Goal: Task Accomplishment & Management: Manage account settings

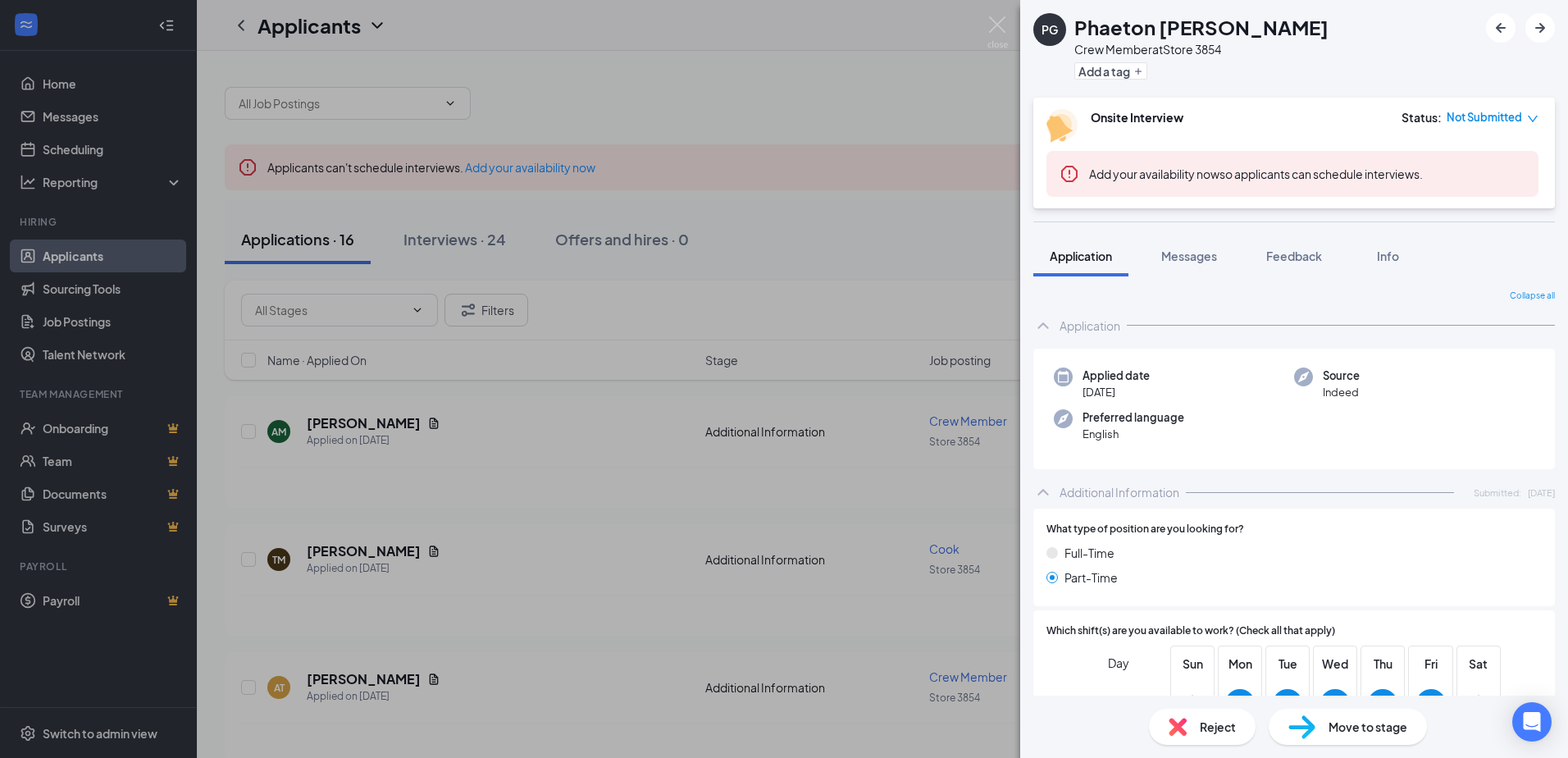
click at [400, 418] on div "PG Phaeton [PERSON_NAME] Crew Member at Store 3854 Add a tag Onsite Interview S…" at bounding box center [784, 379] width 1568 height 758
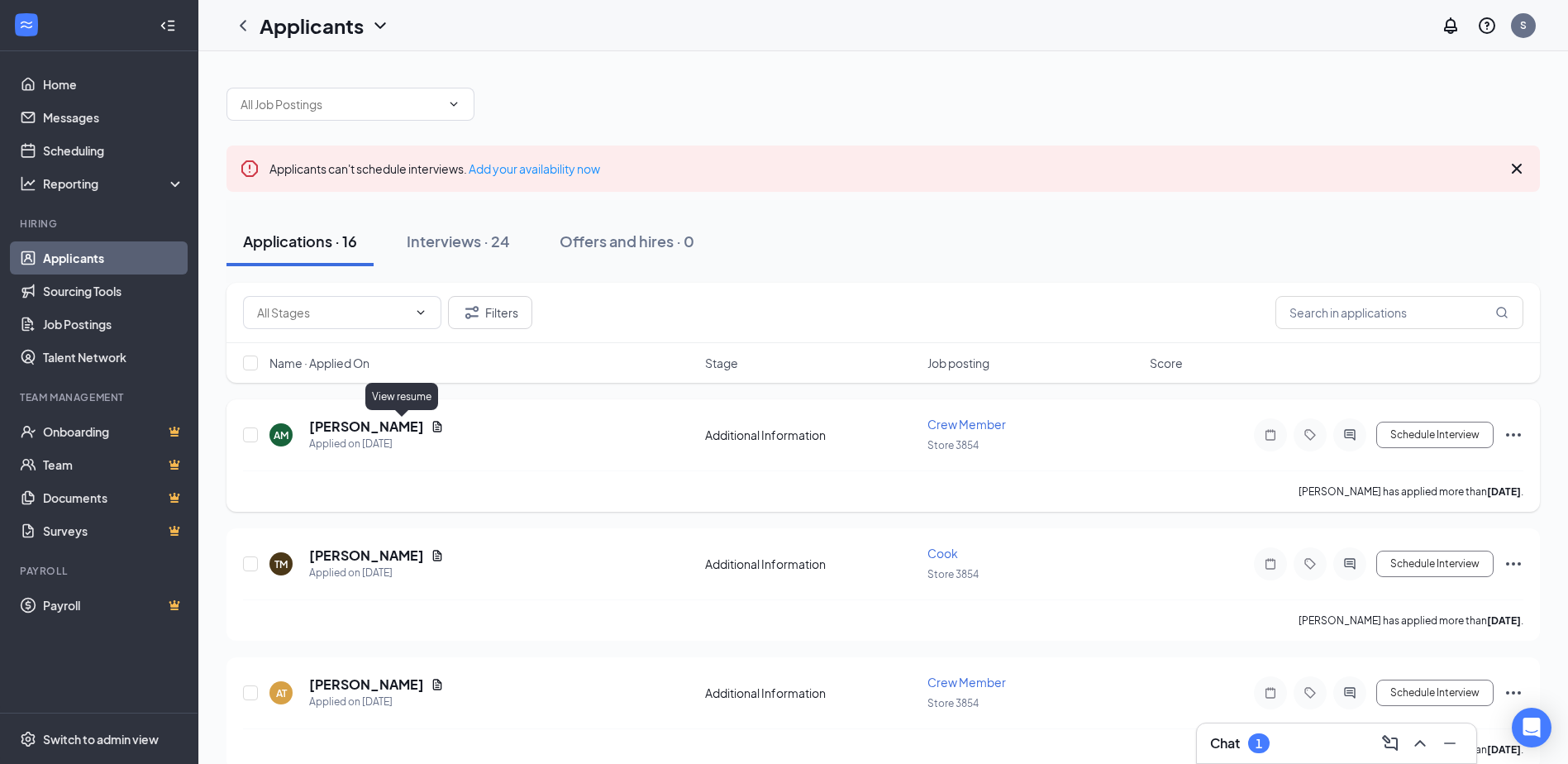
click at [431, 426] on icon "Document" at bounding box center [437, 426] width 14 height 14
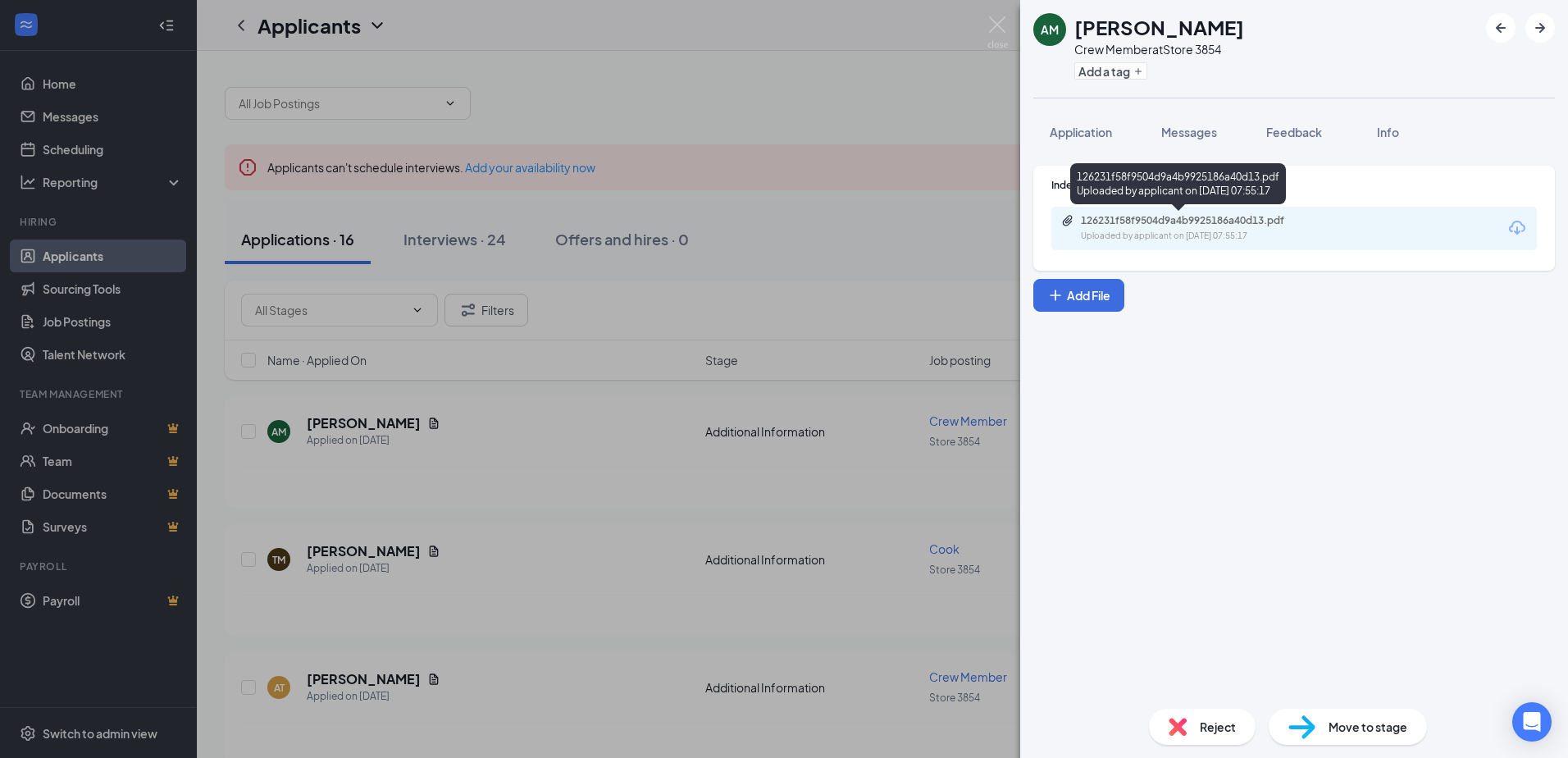
click at [1180, 231] on div "Uploaded by applicant on [DATE] 07:55:17" at bounding box center [1204, 236] width 246 height 14
click at [453, 237] on div "AM [PERSON_NAME] Crew Member at Store 3854 Add a tag Application Messages Feedb…" at bounding box center [784, 379] width 1568 height 758
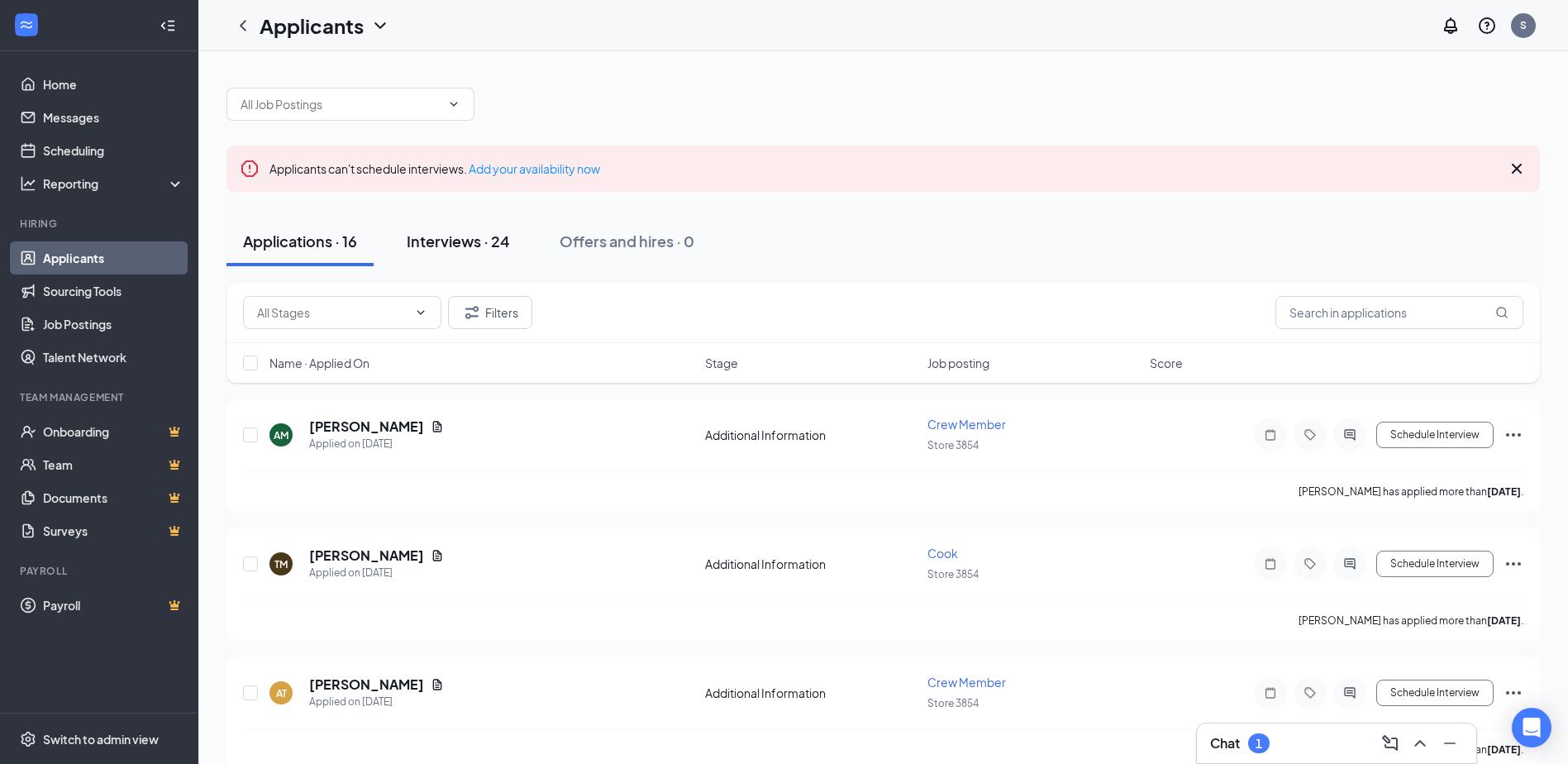
click at [455, 239] on div "Interviews · 24" at bounding box center [458, 240] width 103 height 21
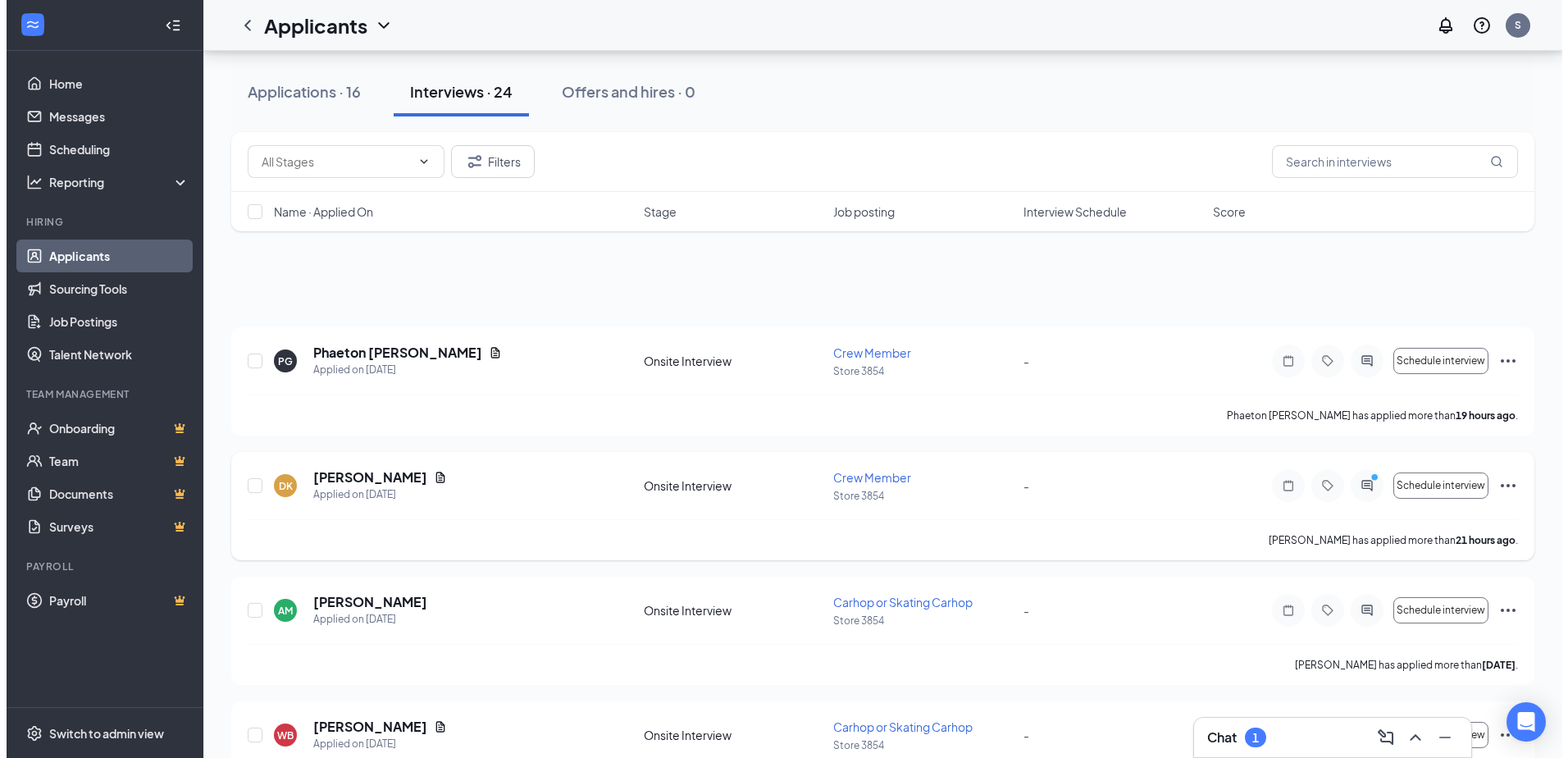
scroll to position [164, 0]
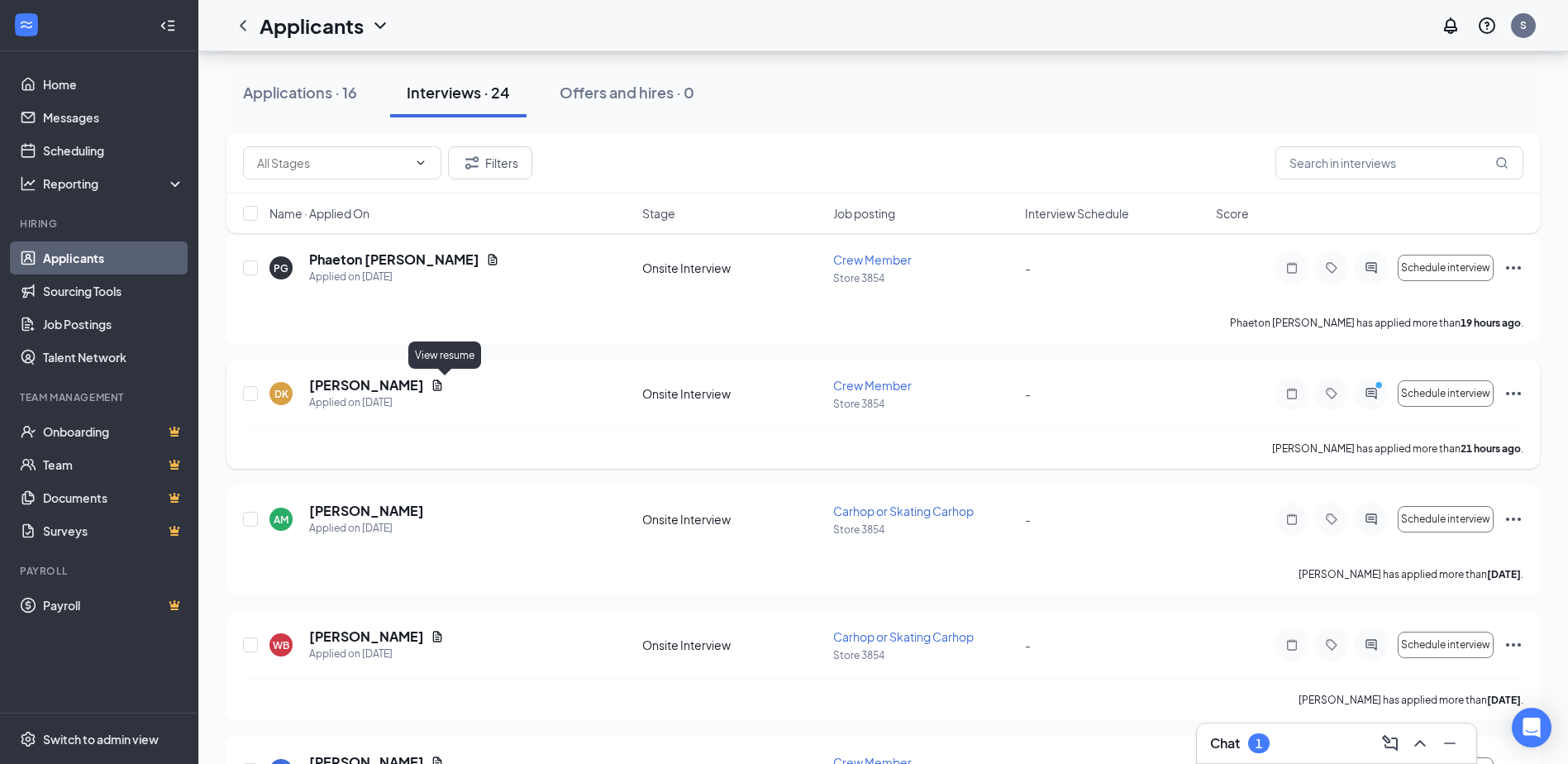
click at [443, 384] on icon "Document" at bounding box center [437, 385] width 14 height 14
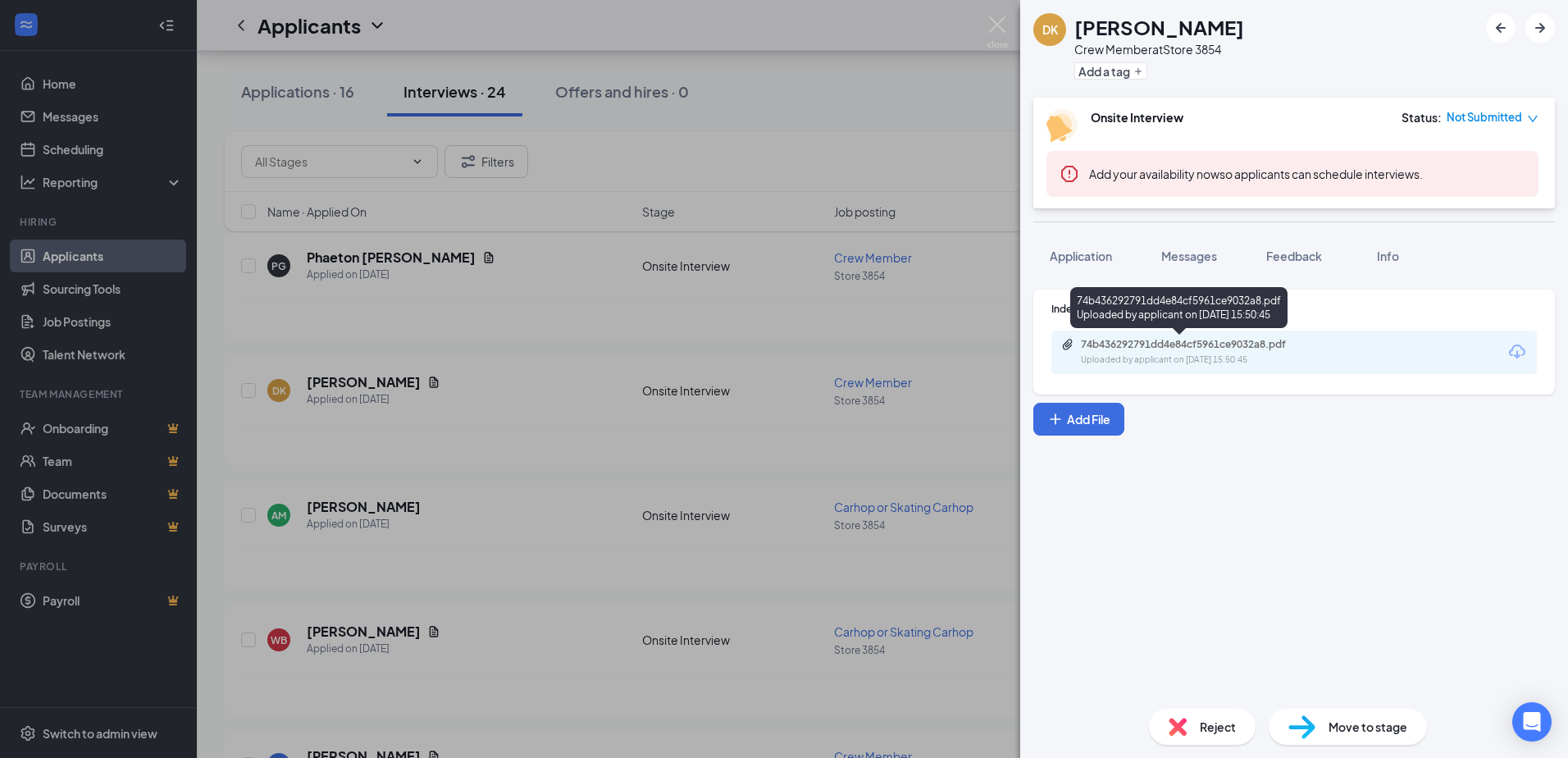
click at [1194, 350] on div "74b436292791dd4e84cf5961ce9032a8.pdf" at bounding box center [1196, 344] width 229 height 14
click at [416, 255] on div "DK [PERSON_NAME] Crew Member at Store 3854 Add a tag Onsite Interview Status : …" at bounding box center [784, 379] width 1568 height 758
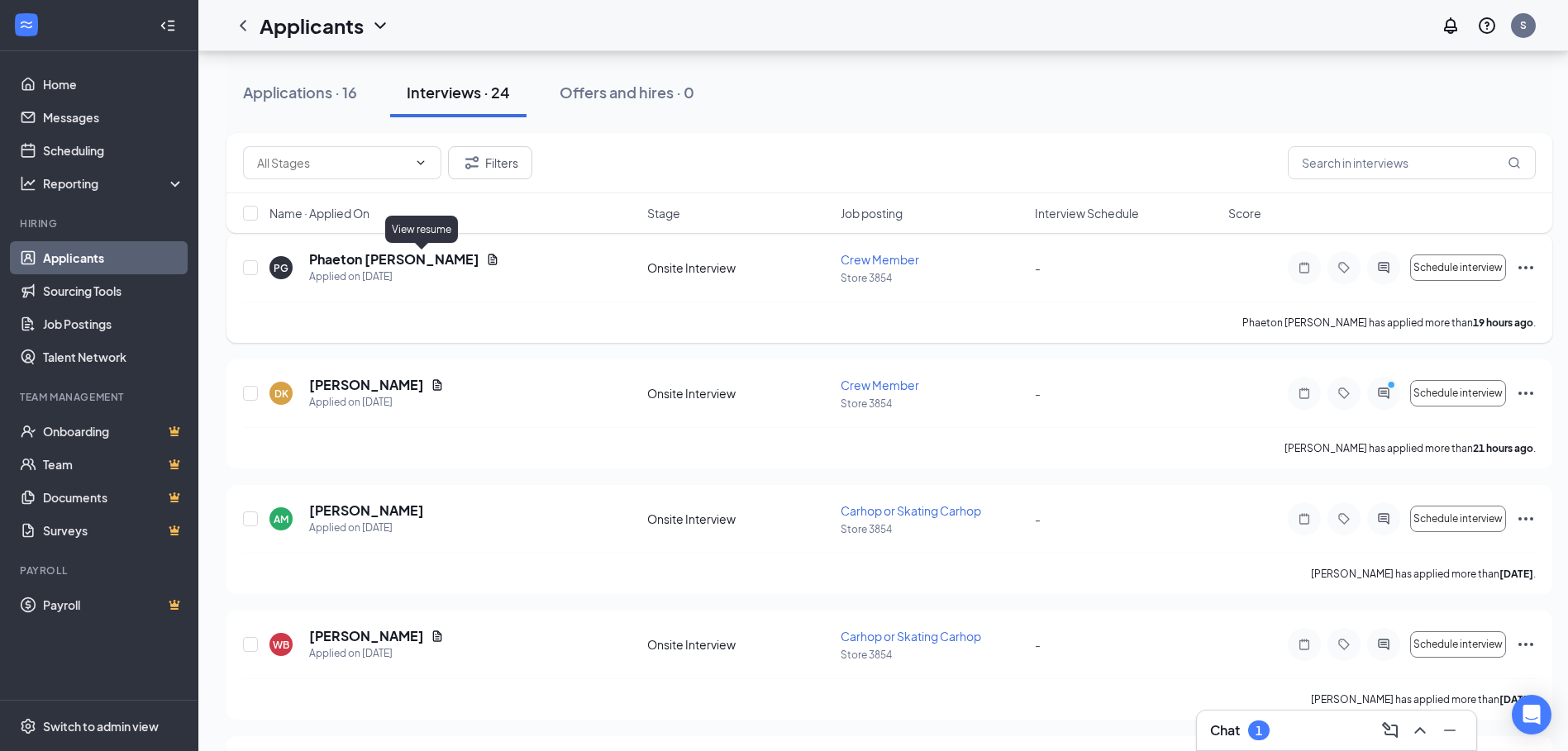
click at [486, 262] on icon "Document" at bounding box center [493, 259] width 14 height 14
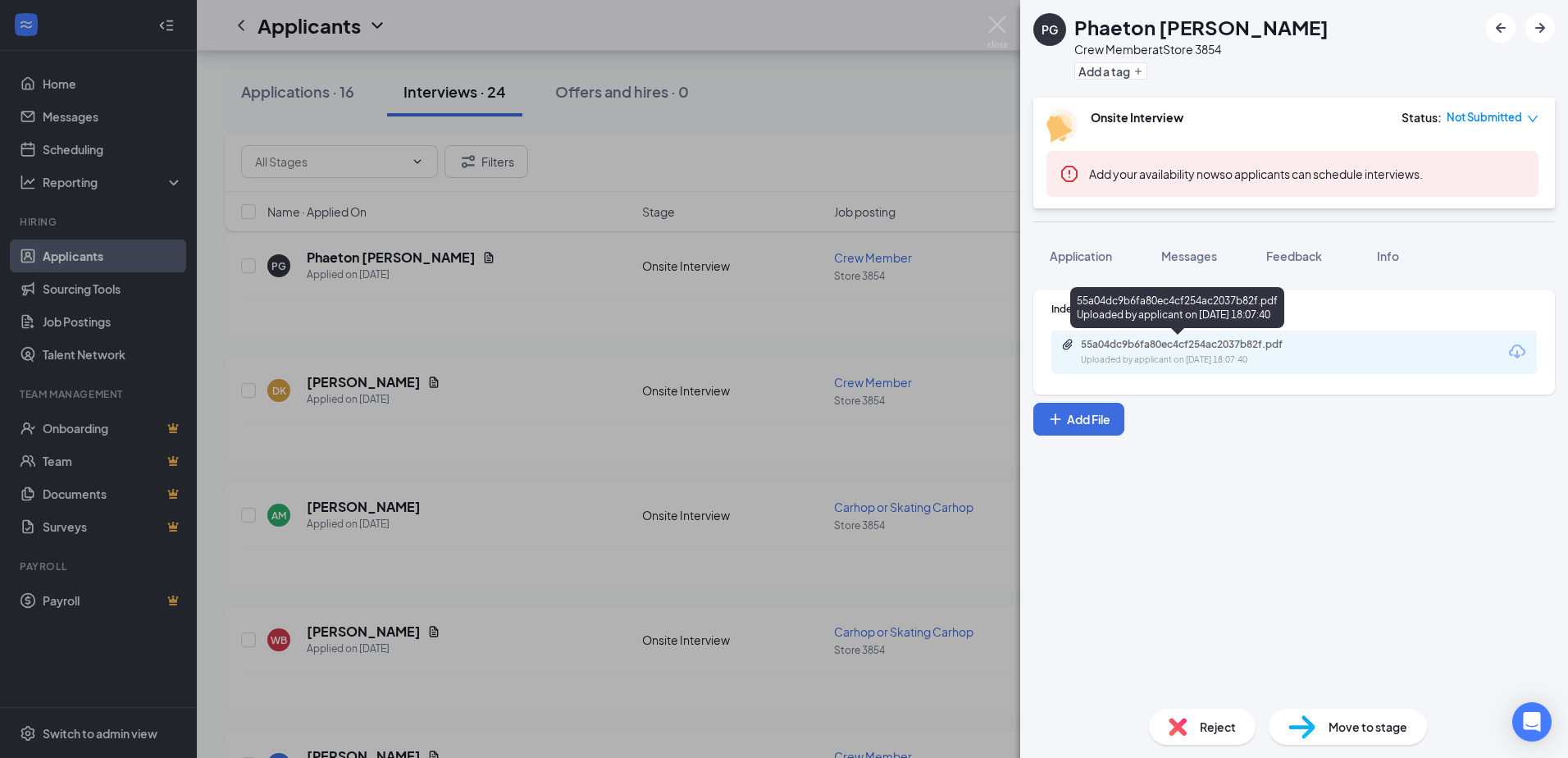
click at [1161, 345] on div "55a04dc9b6fa80ec4cf254ac2037b82f.pdf" at bounding box center [1196, 344] width 229 height 14
